Goal: Information Seeking & Learning: Learn about a topic

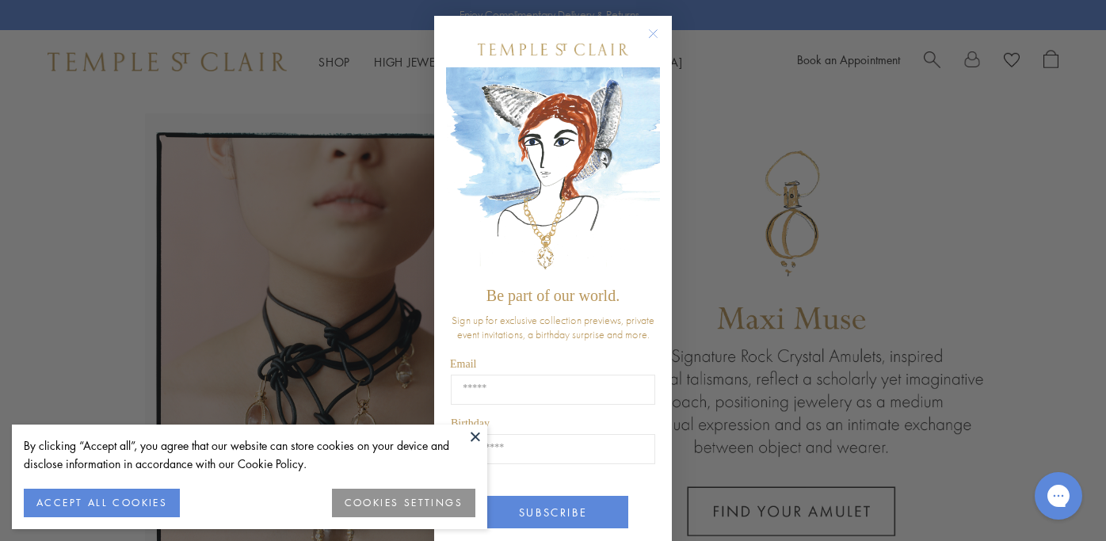
click at [154, 503] on button "ACCEPT ALL COOKIES" at bounding box center [102, 503] width 156 height 29
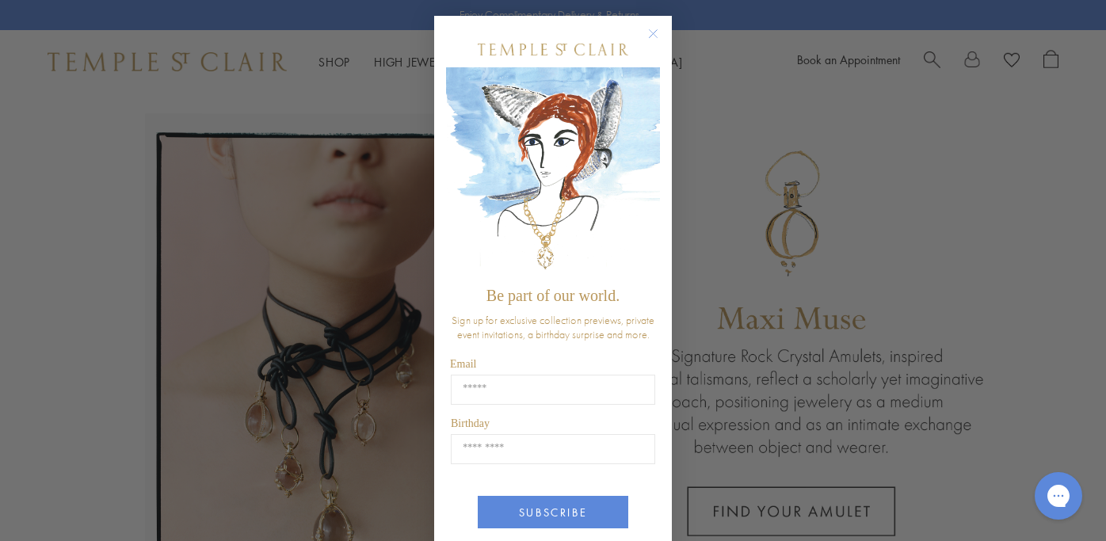
click at [651, 36] on circle "Close dialog" at bounding box center [653, 34] width 19 height 19
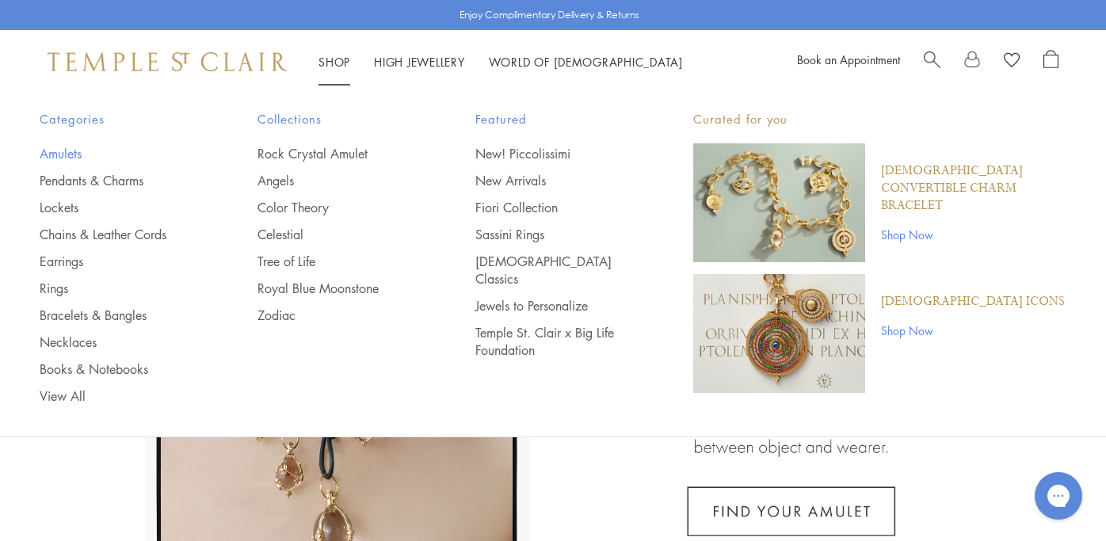
click at [73, 158] on link "Amulets" at bounding box center [117, 153] width 154 height 17
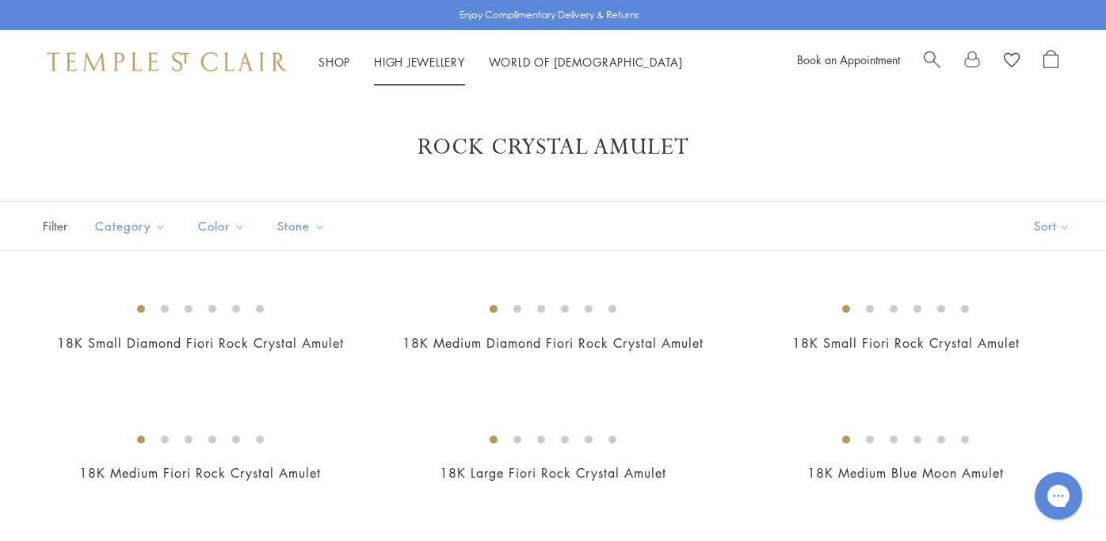
click at [437, 61] on link "High Jewellery High Jewellery" at bounding box center [419, 62] width 91 height 16
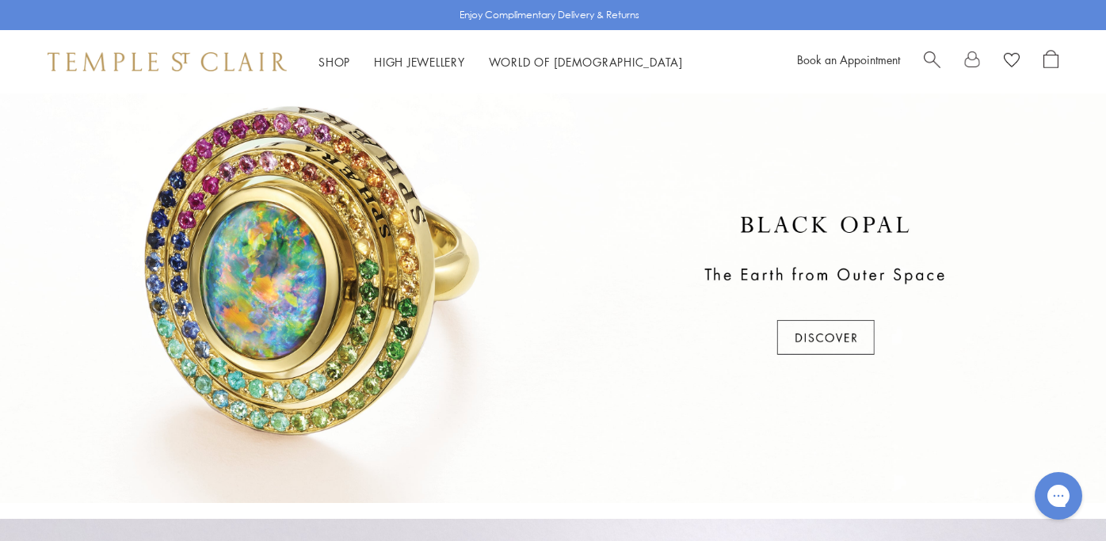
scroll to position [469, 0]
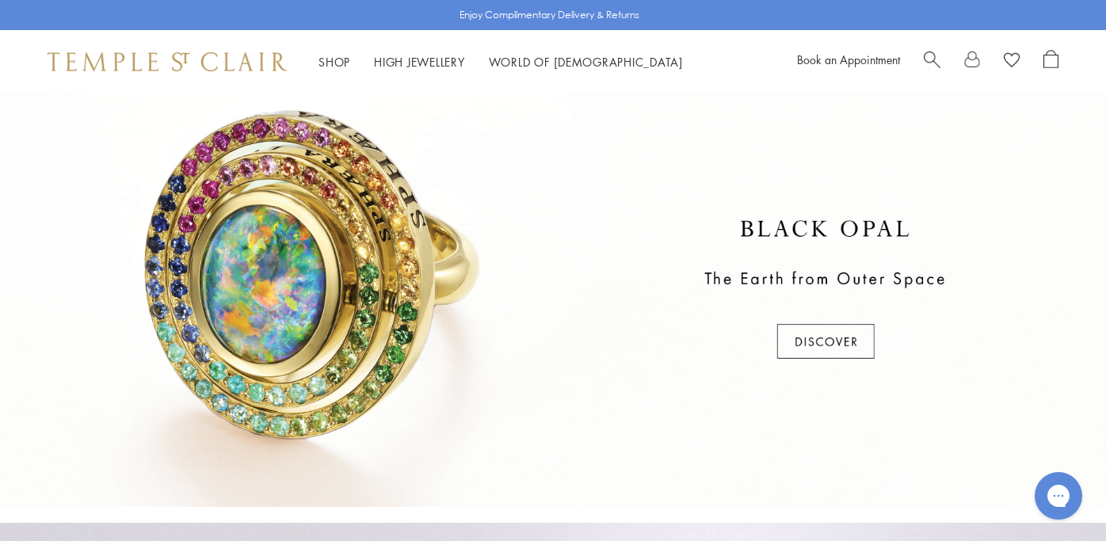
click at [790, 333] on div at bounding box center [553, 290] width 1106 height 433
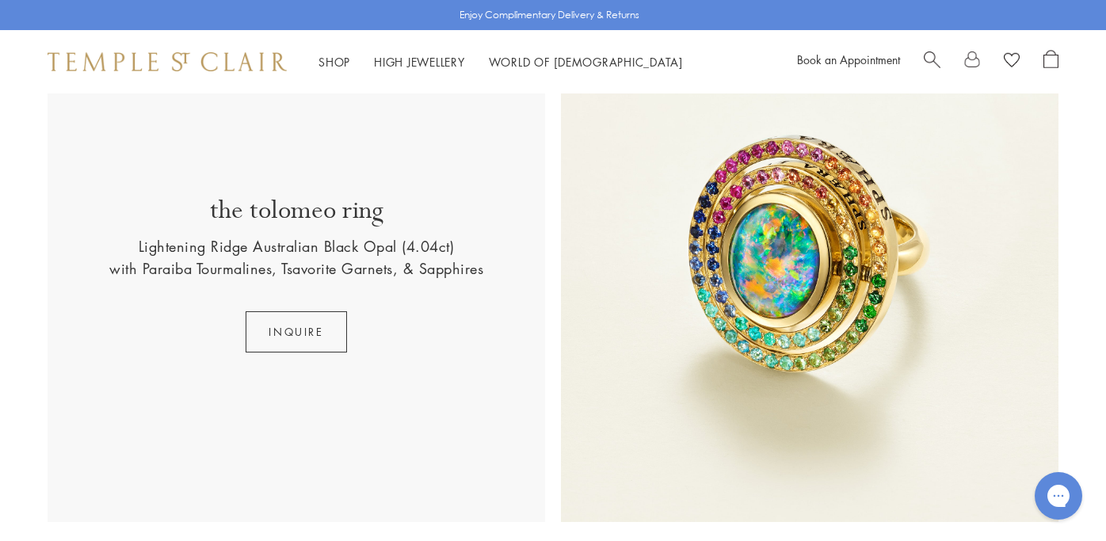
scroll to position [1064, 0]
